Goal: Transaction & Acquisition: Purchase product/service

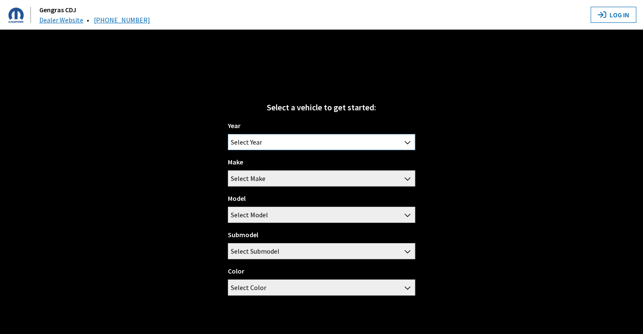
click at [302, 139] on span "Select Year" at bounding box center [321, 141] width 186 height 15
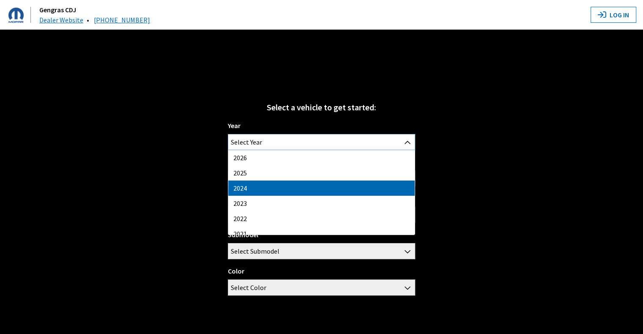
select select "42"
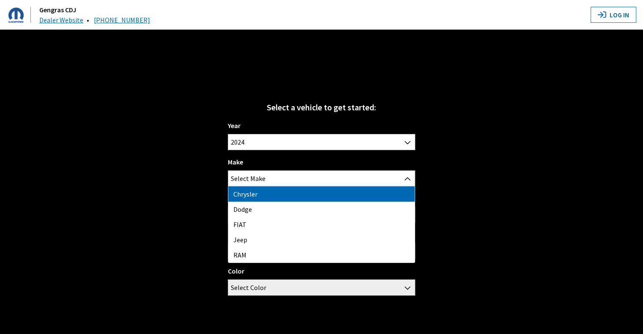
click at [264, 181] on span "Select Make" at bounding box center [248, 178] width 35 height 15
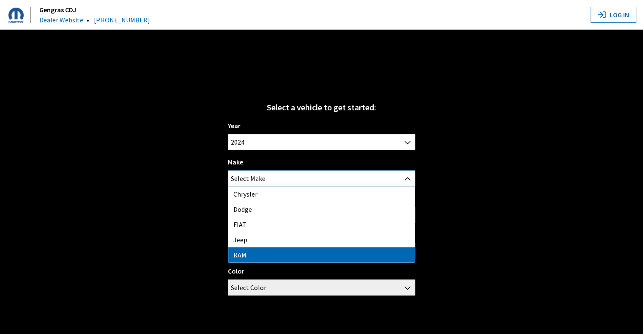
select select "34"
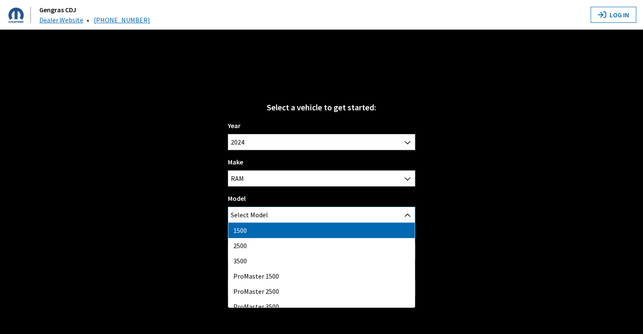
click at [264, 208] on span "Select Model" at bounding box center [249, 214] width 37 height 15
select select "1113"
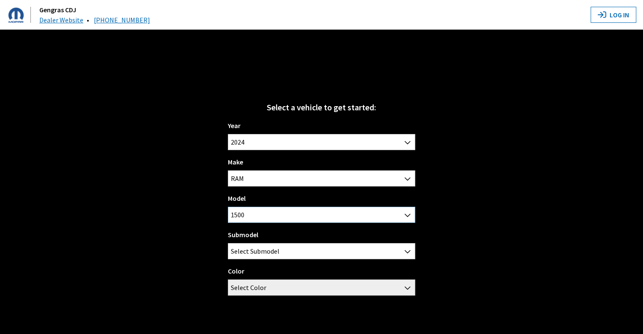
scroll to position [30, 0]
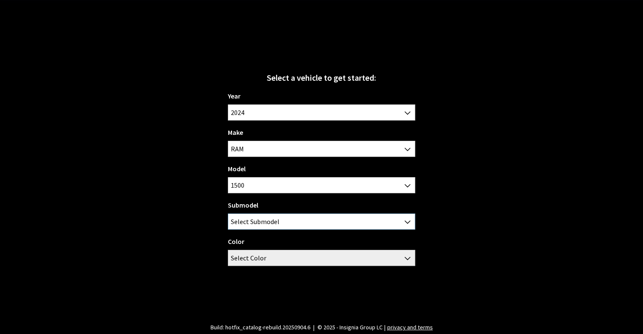
click at [263, 227] on span "Select Submodel" at bounding box center [255, 221] width 49 height 15
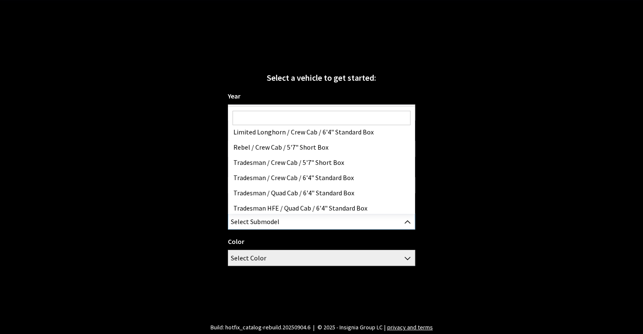
scroll to position [128, 0]
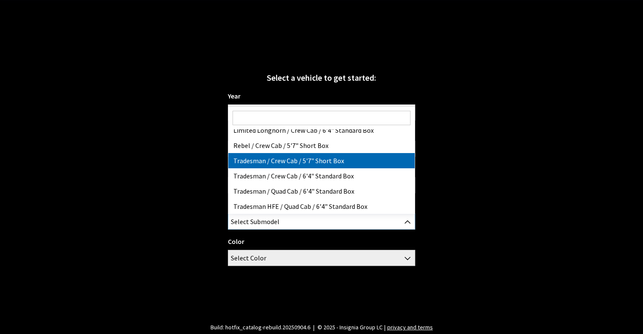
select select "3020"
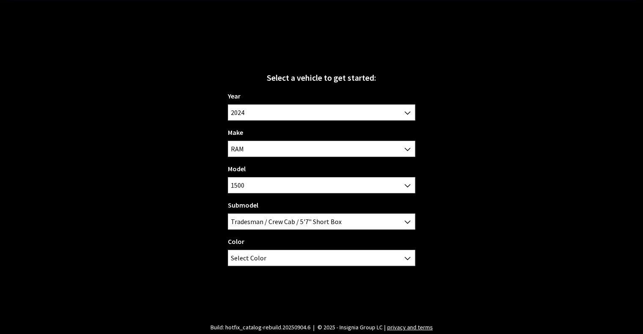
click at [281, 246] on div "Color Bright White Billet Silver Metallic Flame Red [PERSON_NAME] Red Pearl Gra…" at bounding box center [321, 251] width 187 height 30
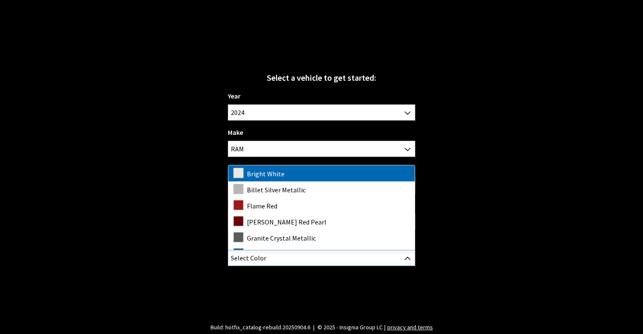
click at [279, 251] on span "Select Color" at bounding box center [321, 257] width 186 height 15
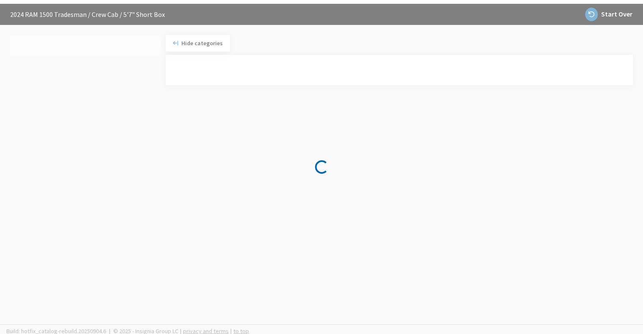
scroll to position [33, 0]
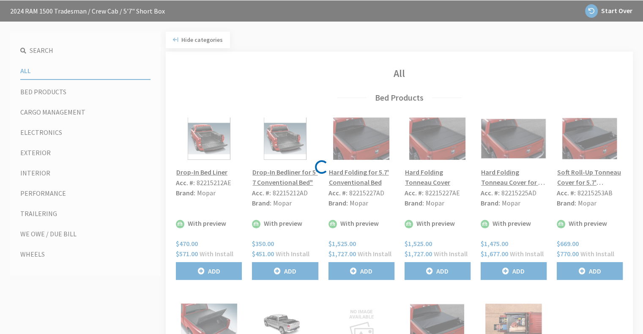
click at [54, 111] on div "Loading..." at bounding box center [321, 167] width 643 height 334
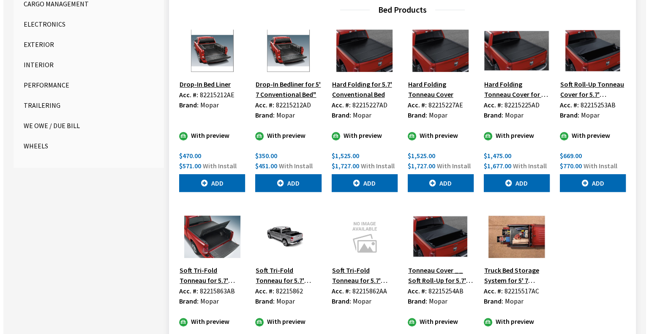
scroll to position [370, 0]
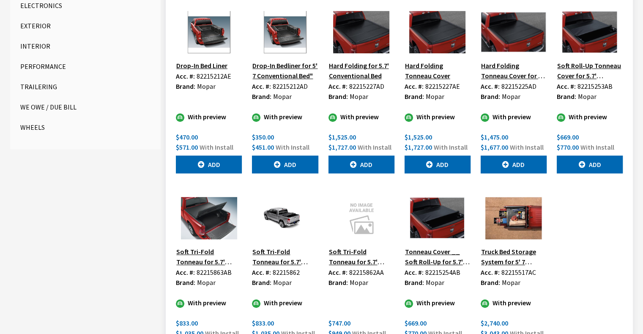
click at [587, 70] on button "Soft Roll-Up Tonneau Cover for 5.7' Rambox" at bounding box center [590, 70] width 66 height 21
